Goal: Task Accomplishment & Management: Use online tool/utility

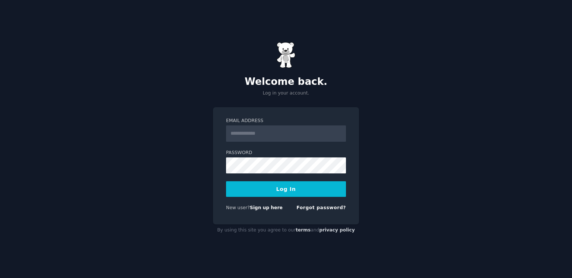
click at [302, 136] on input "Email Address" at bounding box center [286, 133] width 120 height 16
type input "**********"
click at [261, 188] on button "Log In" at bounding box center [286, 189] width 120 height 16
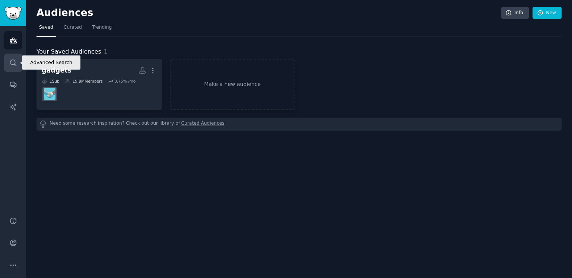
click at [16, 64] on icon "Sidebar" at bounding box center [13, 63] width 8 height 8
